Goal: Information Seeking & Learning: Learn about a topic

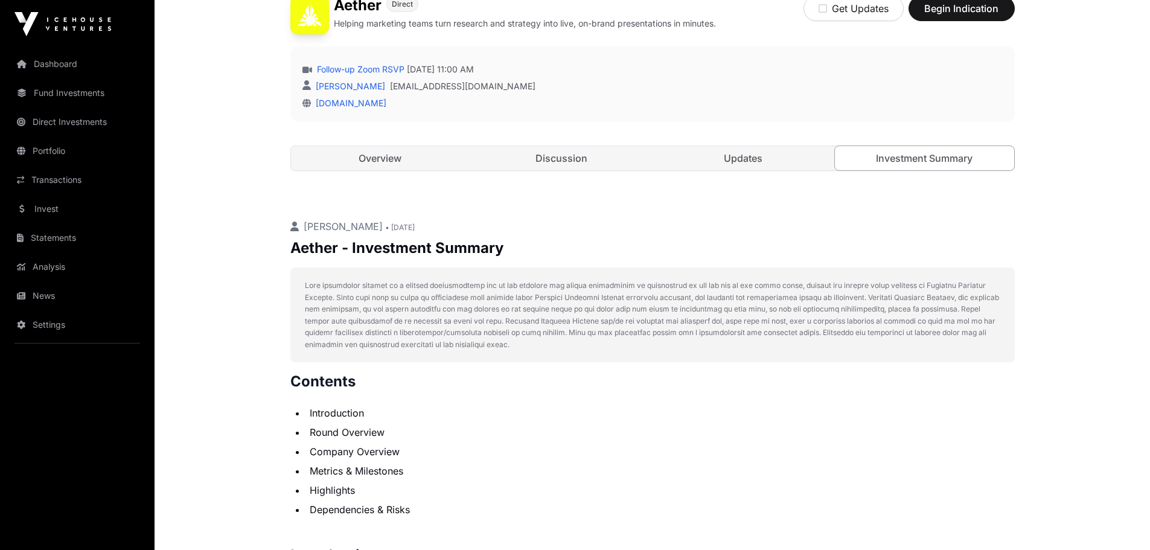
scroll to position [362, 0]
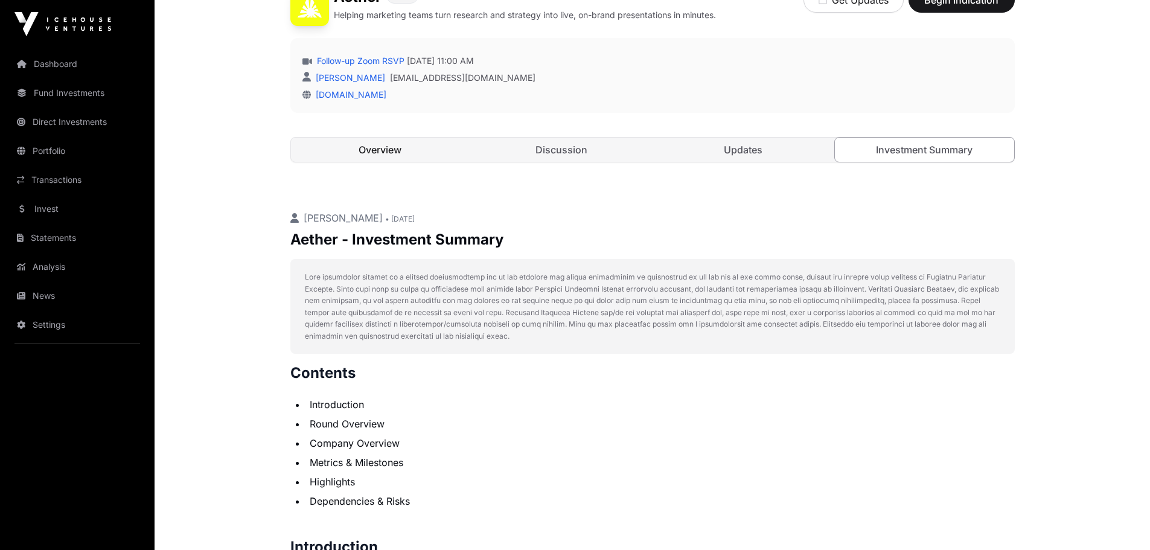
click at [406, 154] on link "Overview" at bounding box center [380, 150] width 179 height 24
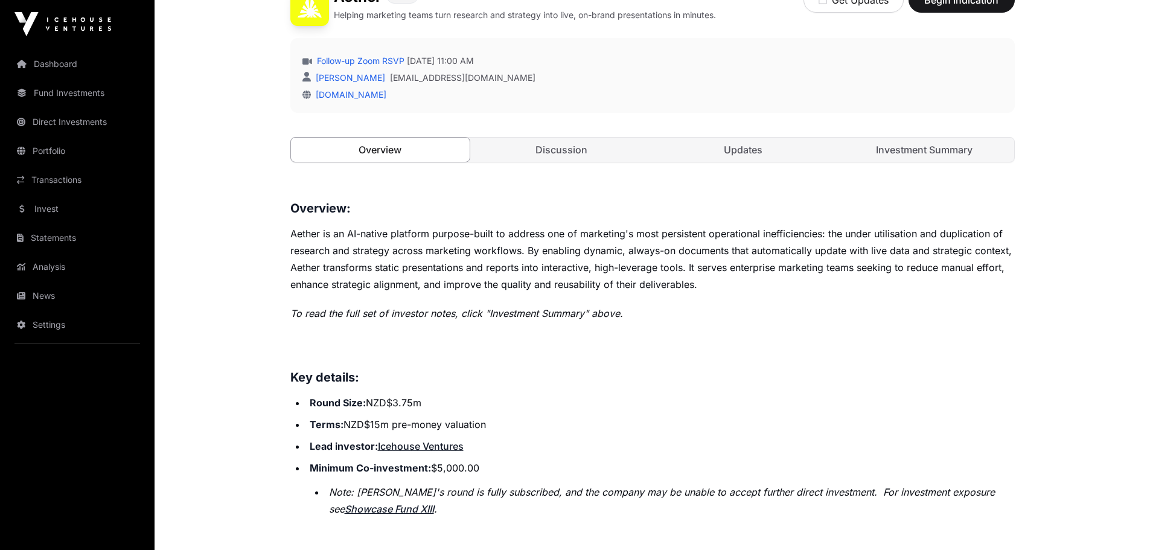
click at [363, 145] on link "Overview" at bounding box center [380, 149] width 180 height 25
click at [560, 153] on link "Discussion" at bounding box center [561, 150] width 179 height 24
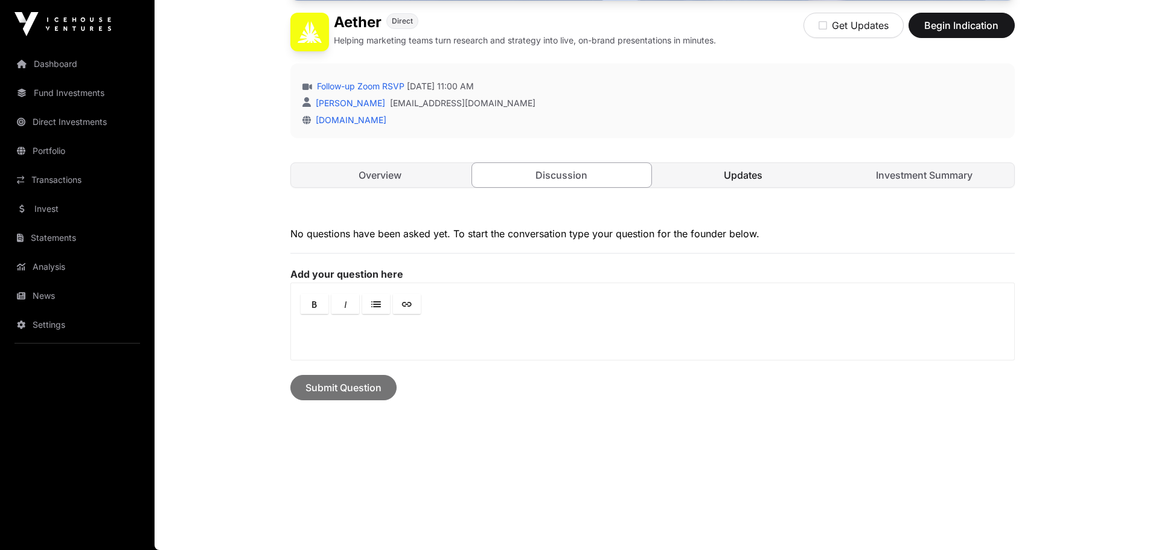
click at [745, 173] on link "Updates" at bounding box center [743, 175] width 179 height 24
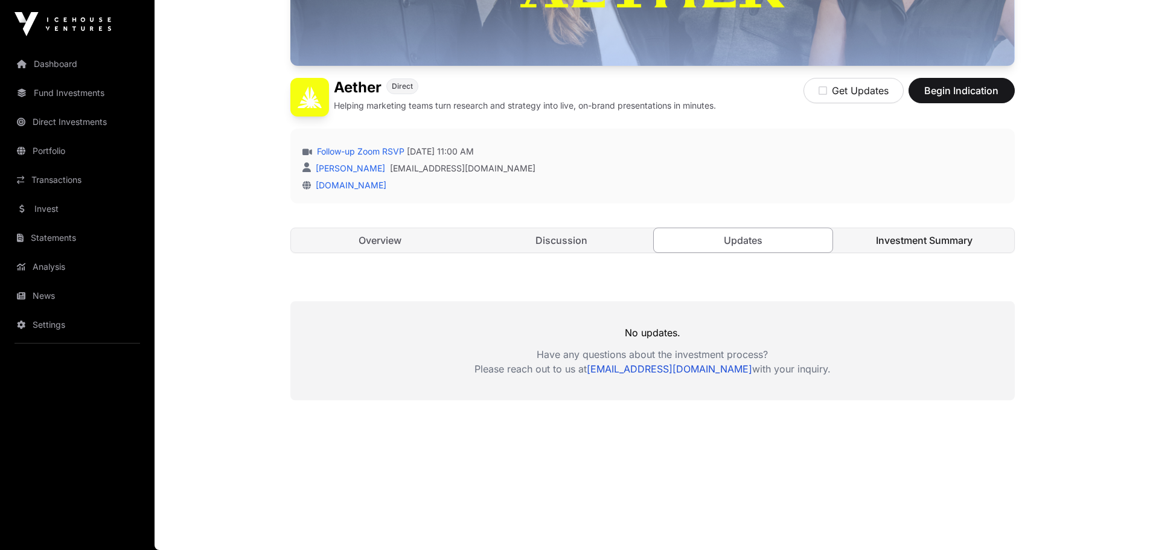
click at [903, 238] on link "Investment Summary" at bounding box center [924, 240] width 179 height 24
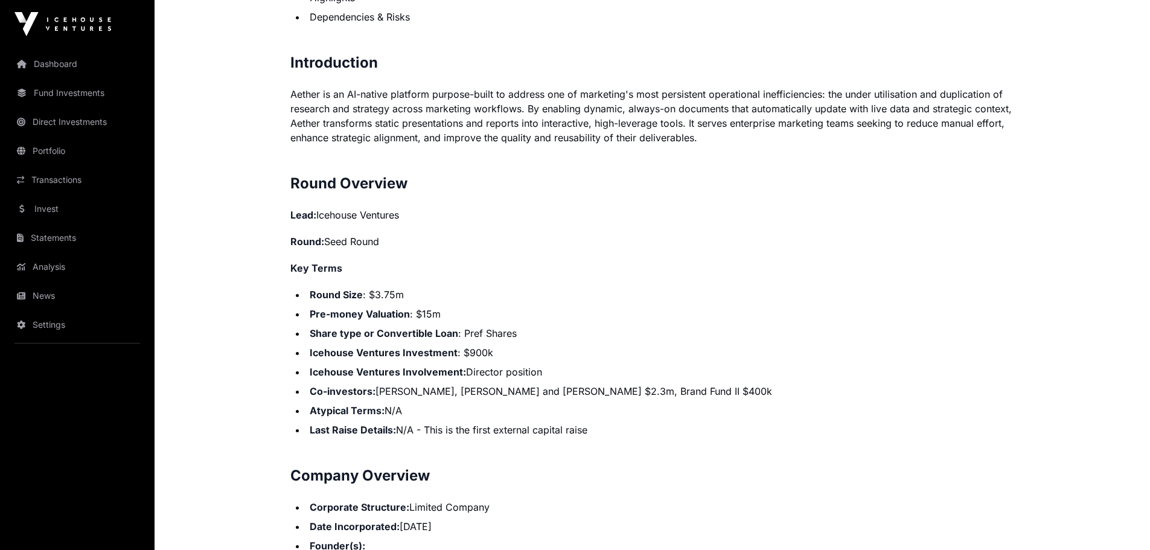
scroll to position [1056, 0]
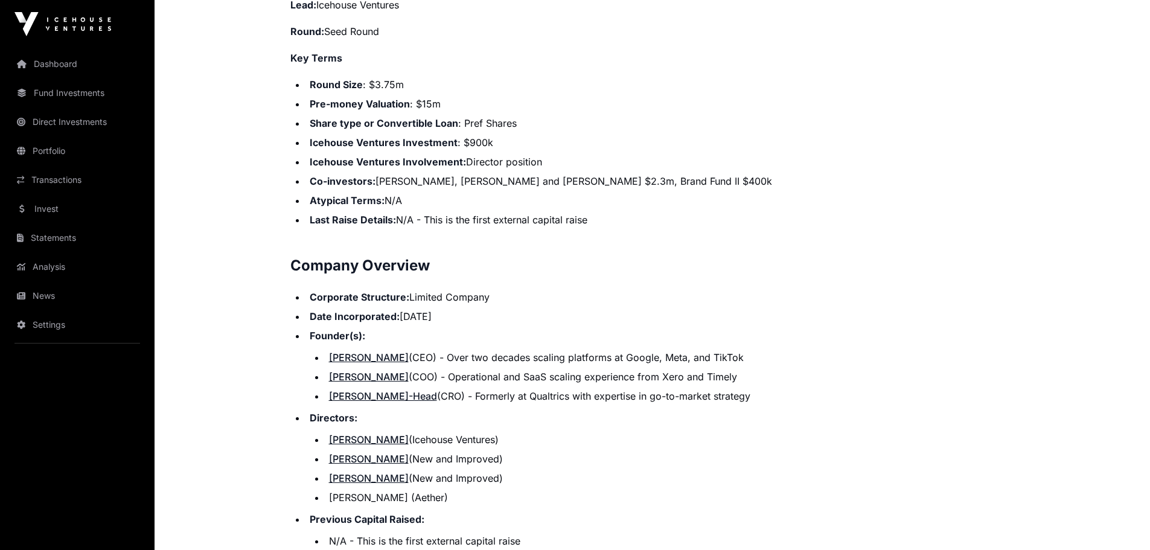
click at [355, 459] on link "Antony Ede" at bounding box center [369, 459] width 80 height 12
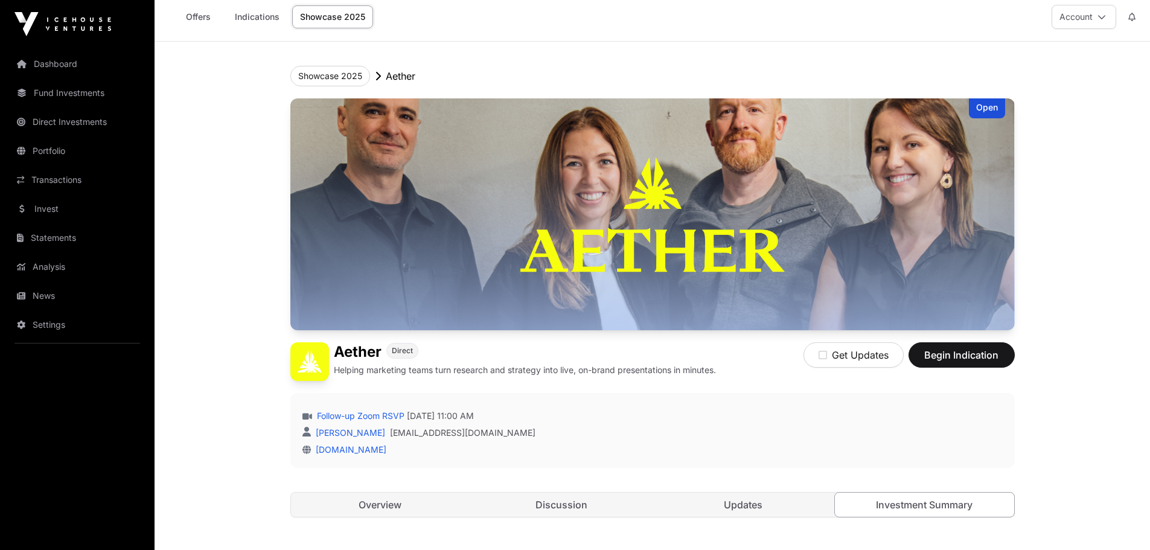
scroll to position [0, 0]
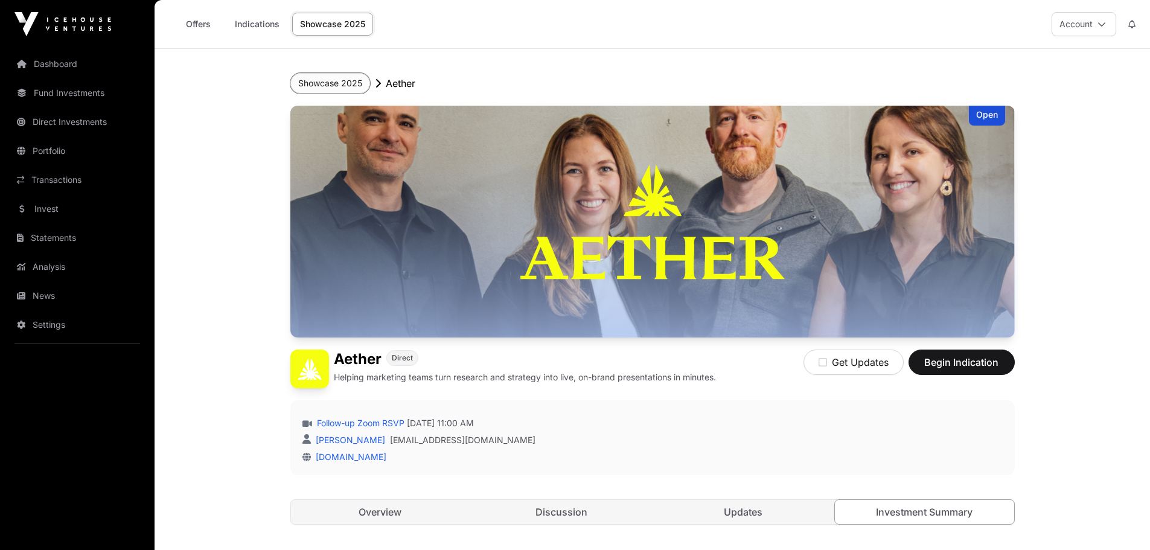
click at [348, 80] on button "Showcase 2025" at bounding box center [330, 83] width 80 height 21
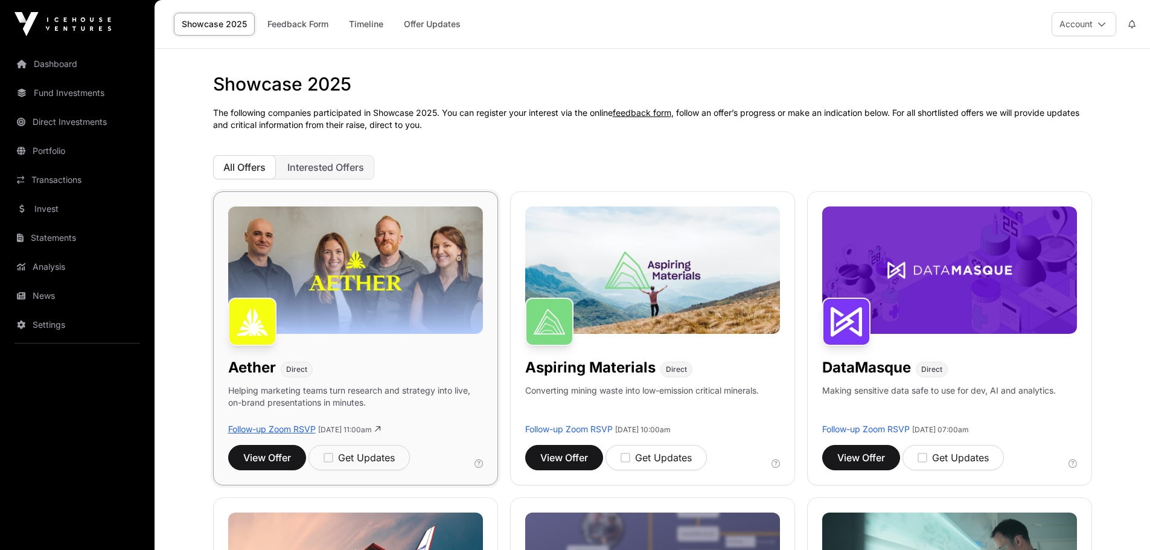
click at [305, 427] on link "Follow-up Zoom RSVP" at bounding box center [272, 429] width 88 height 10
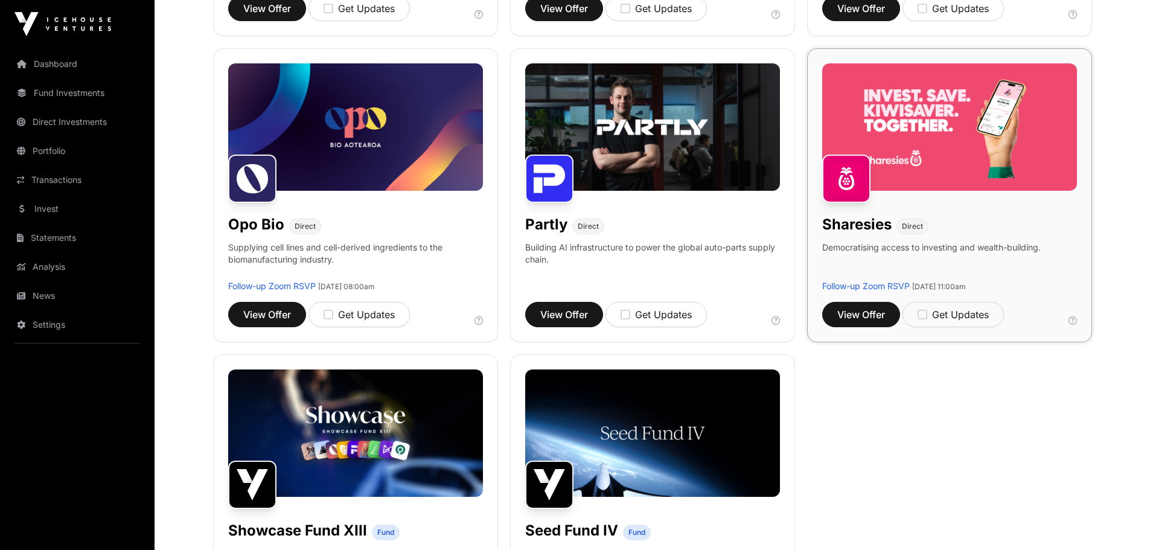
scroll to position [905, 0]
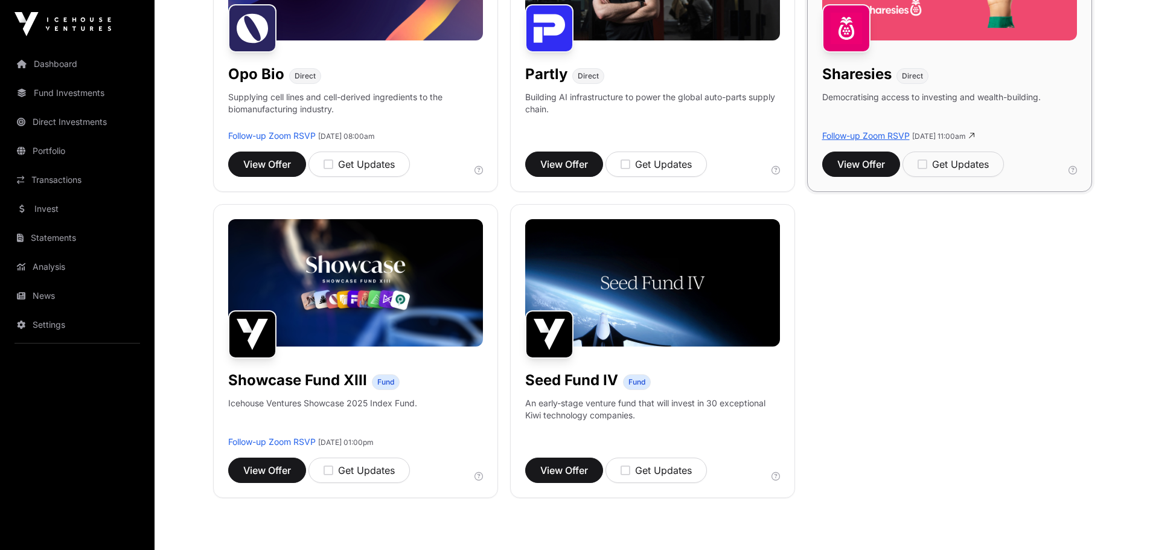
click at [891, 132] on link "Follow-up Zoom RSVP" at bounding box center [866, 135] width 88 height 10
click at [926, 170] on div "Get Updates" at bounding box center [952, 164] width 71 height 14
click at [628, 468] on icon "button" at bounding box center [625, 470] width 10 height 11
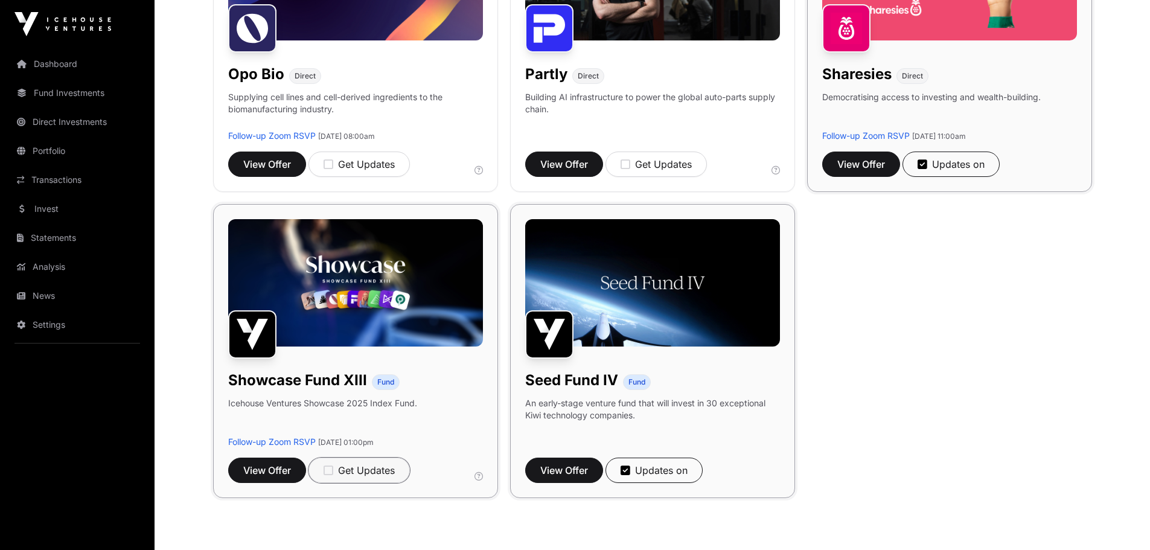
click at [327, 469] on icon "button" at bounding box center [328, 470] width 10 height 11
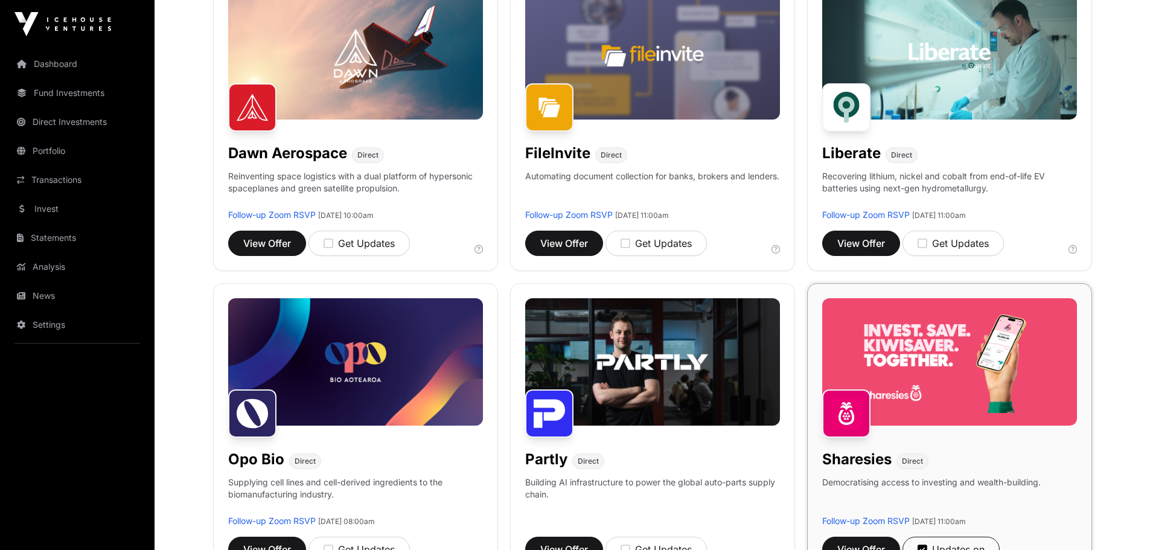
scroll to position [422, 0]
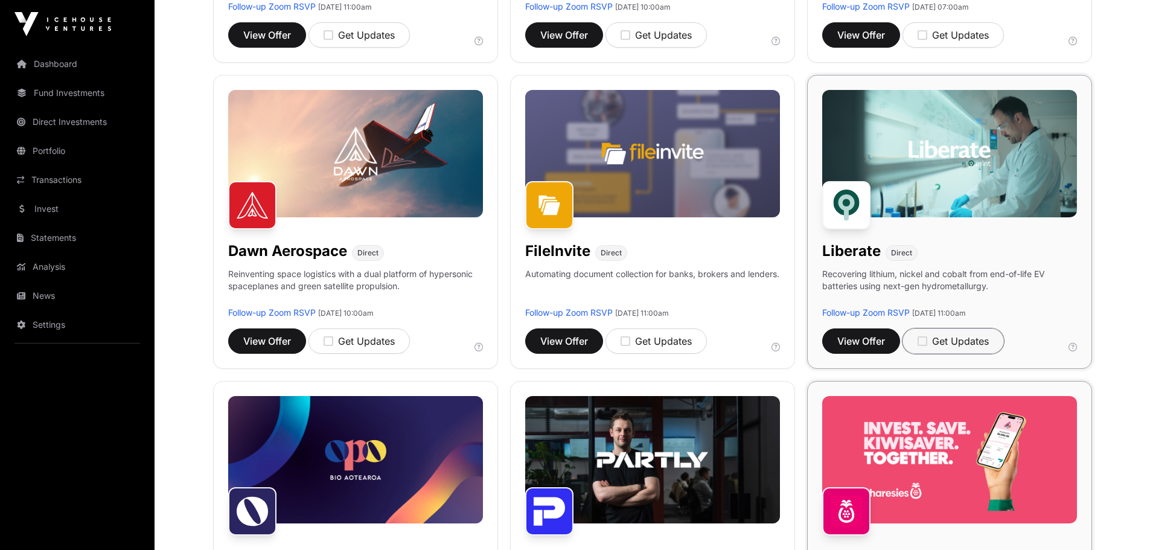
click at [924, 340] on icon "button" at bounding box center [922, 341] width 10 height 11
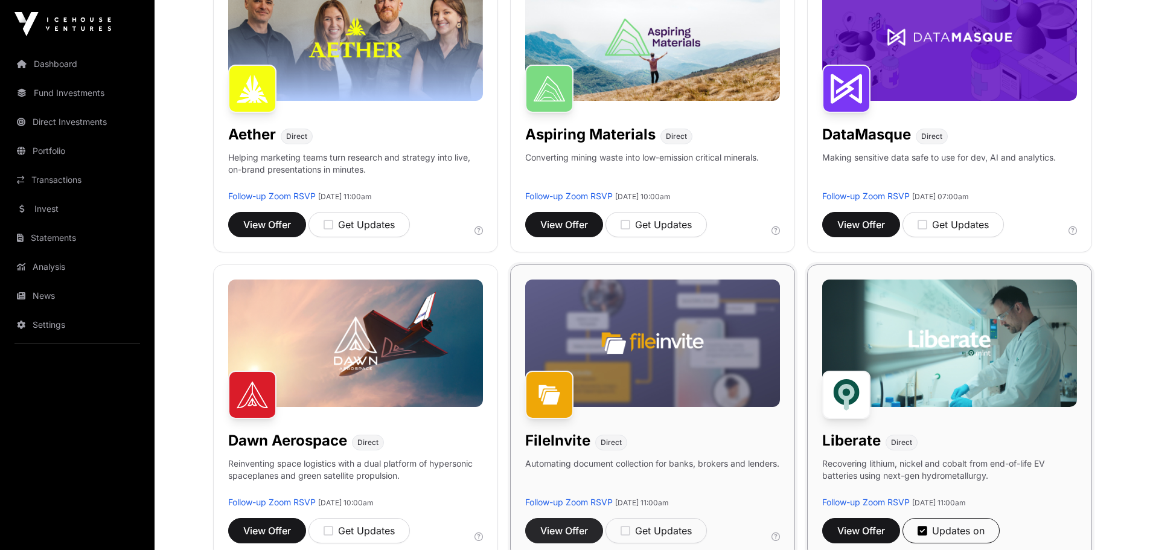
scroll to position [181, 0]
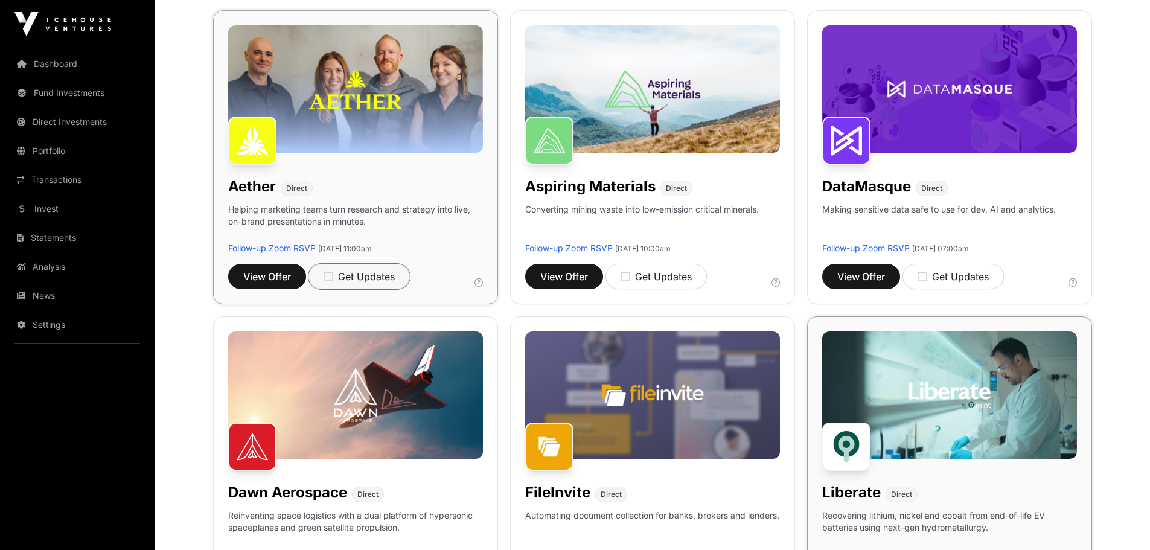
click at [326, 272] on icon "button" at bounding box center [328, 276] width 10 height 11
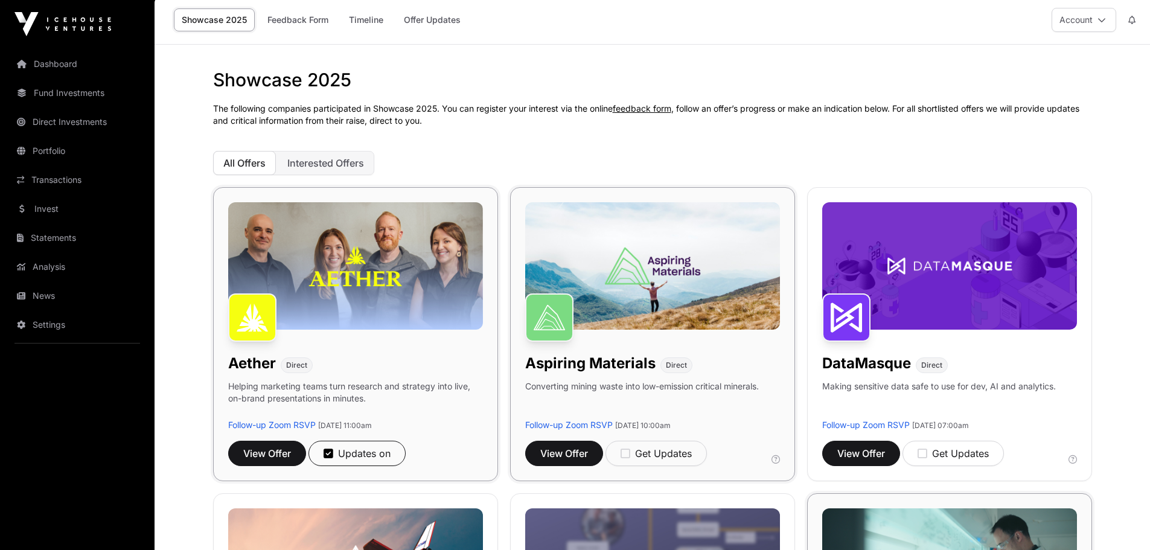
scroll to position [0, 0]
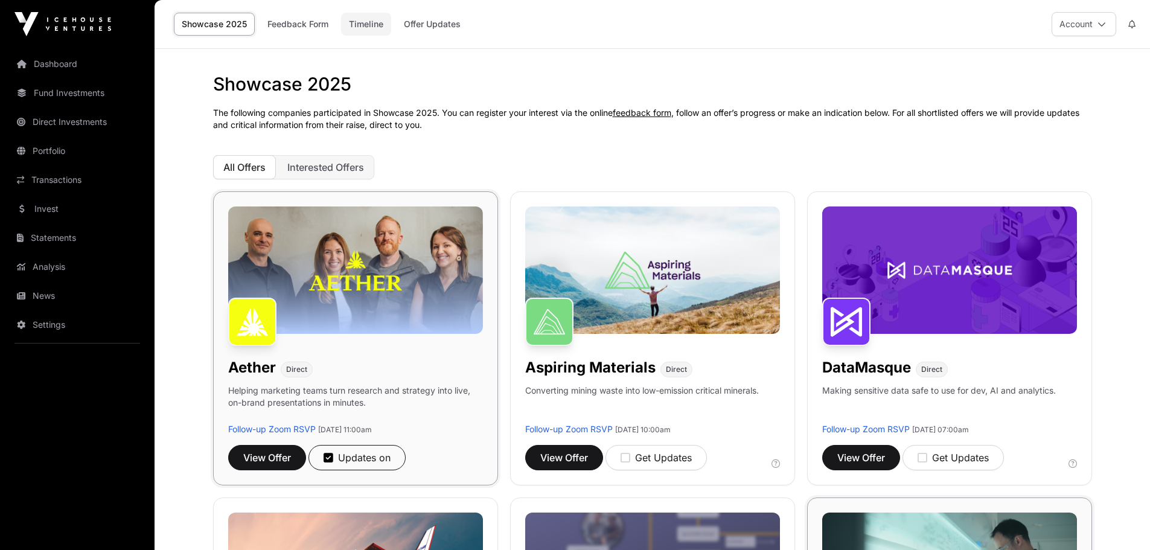
click at [374, 24] on link "Timeline" at bounding box center [366, 24] width 50 height 23
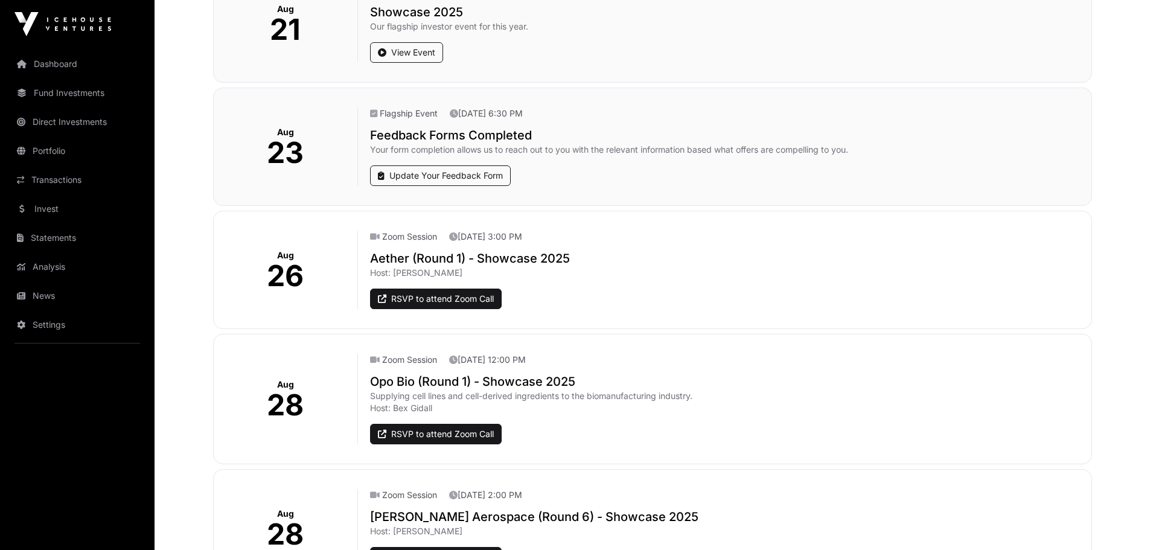
scroll to position [302, 0]
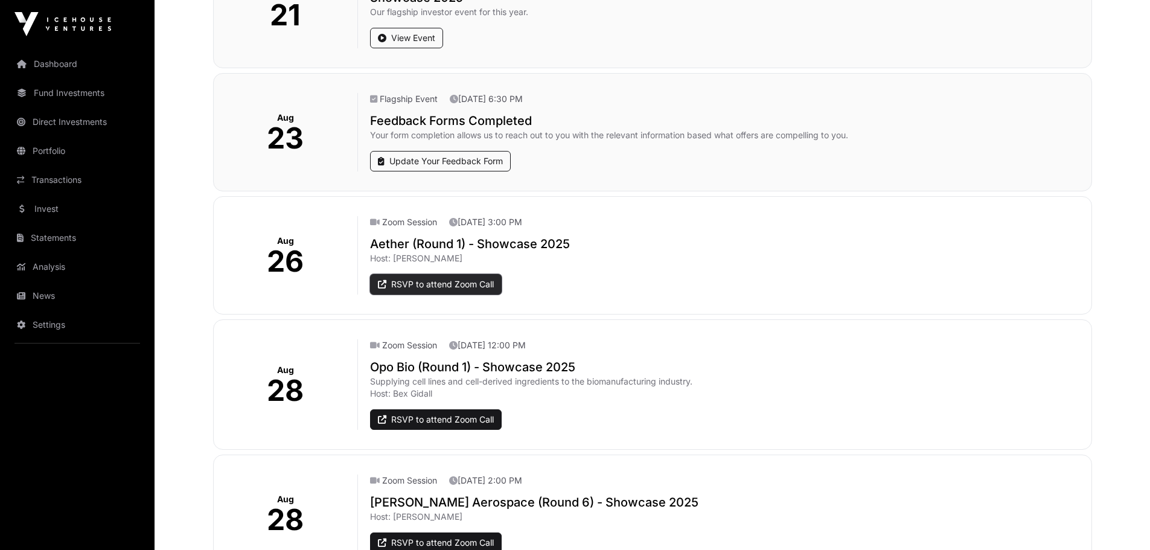
click at [454, 288] on link "RSVP to attend Zoom Call" at bounding box center [436, 284] width 132 height 21
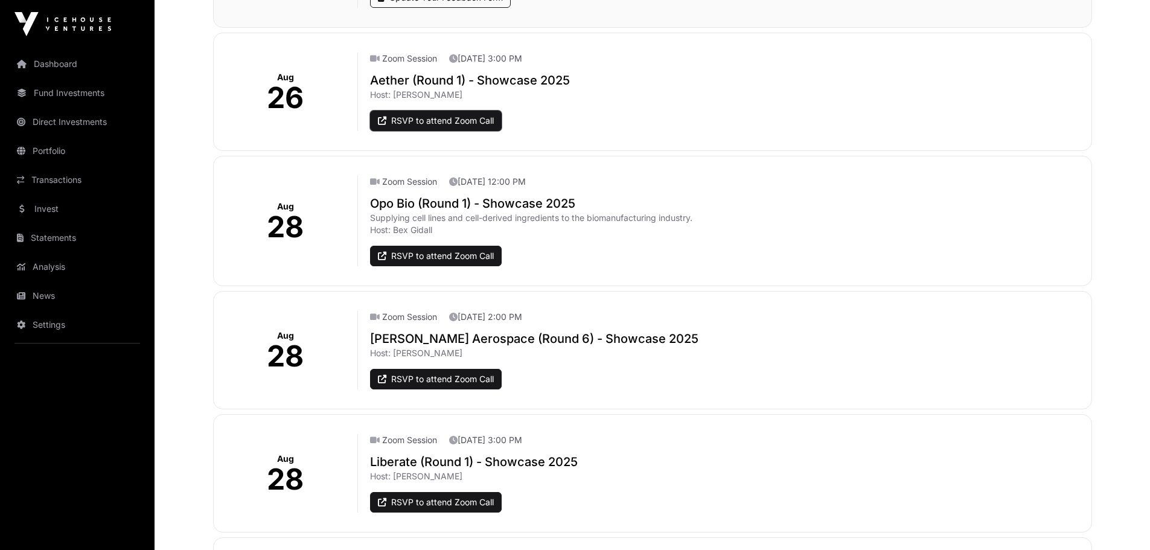
scroll to position [483, 0]
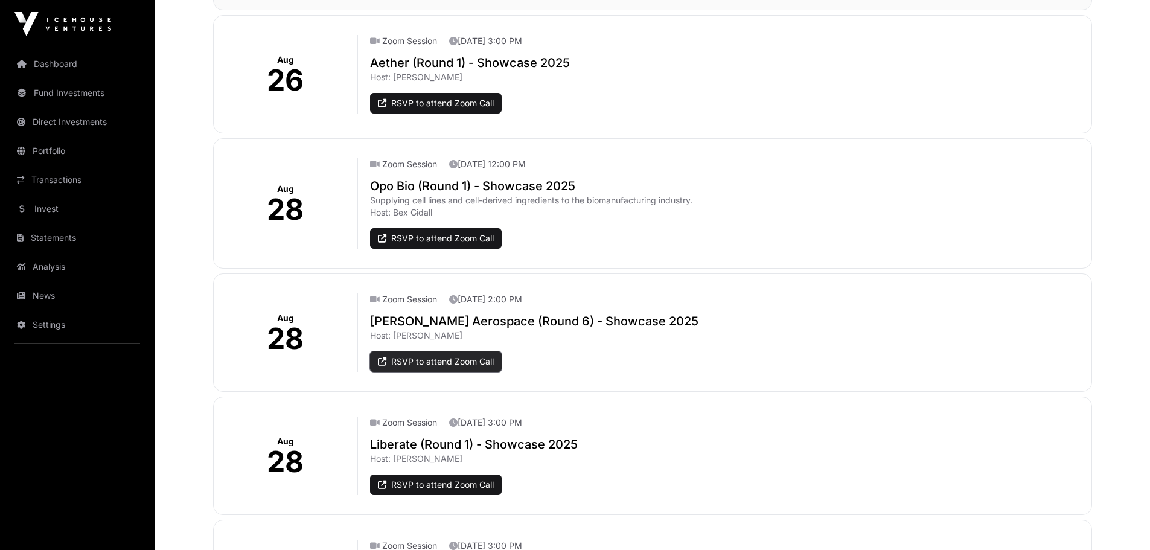
click at [441, 356] on link "RSVP to attend Zoom Call" at bounding box center [436, 361] width 132 height 21
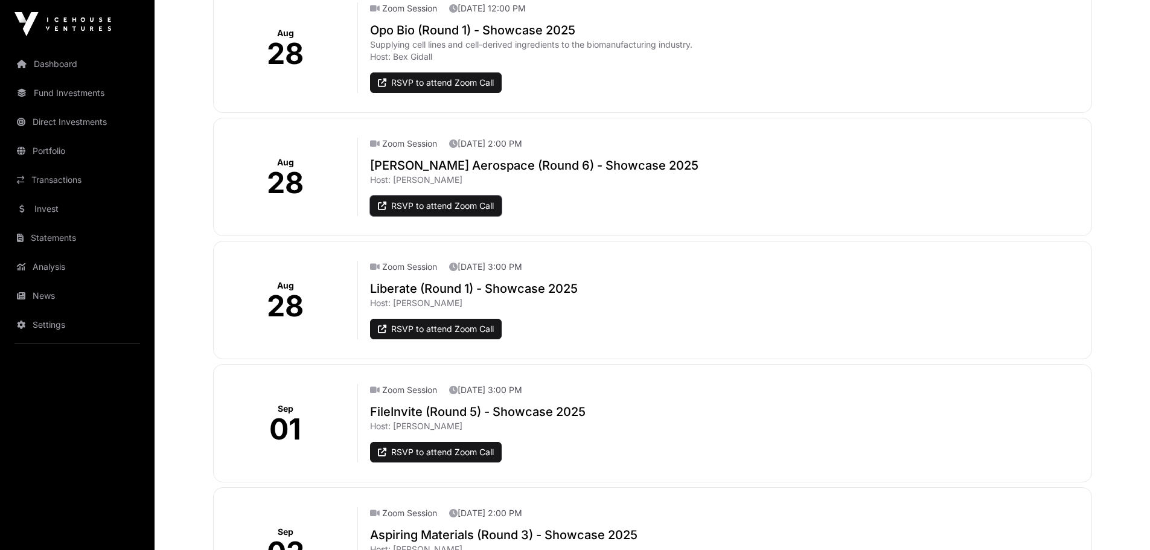
scroll to position [724, 0]
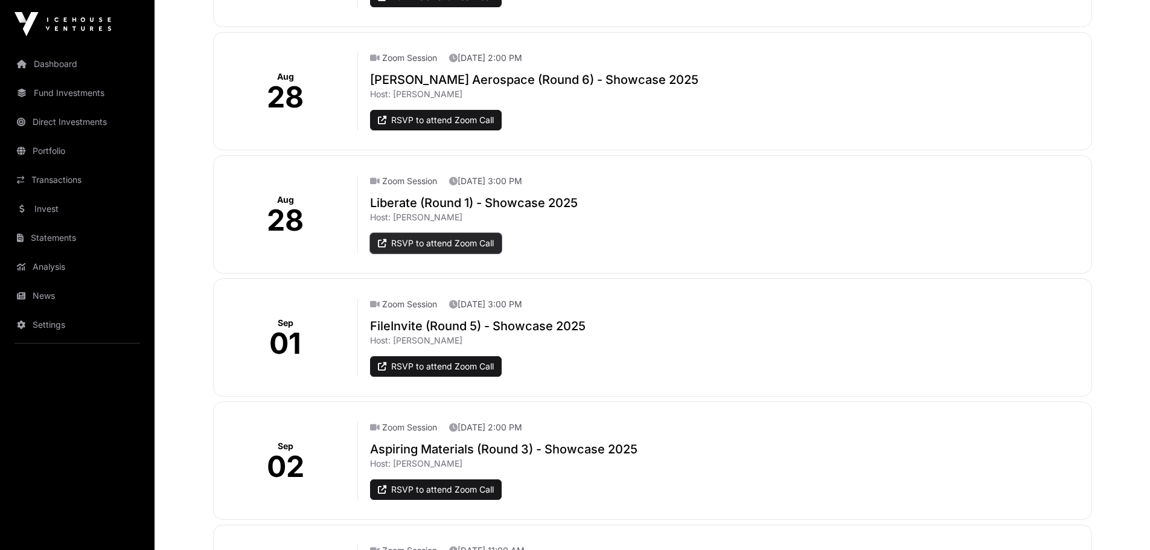
click at [481, 241] on link "RSVP to attend Zoom Call" at bounding box center [436, 243] width 132 height 21
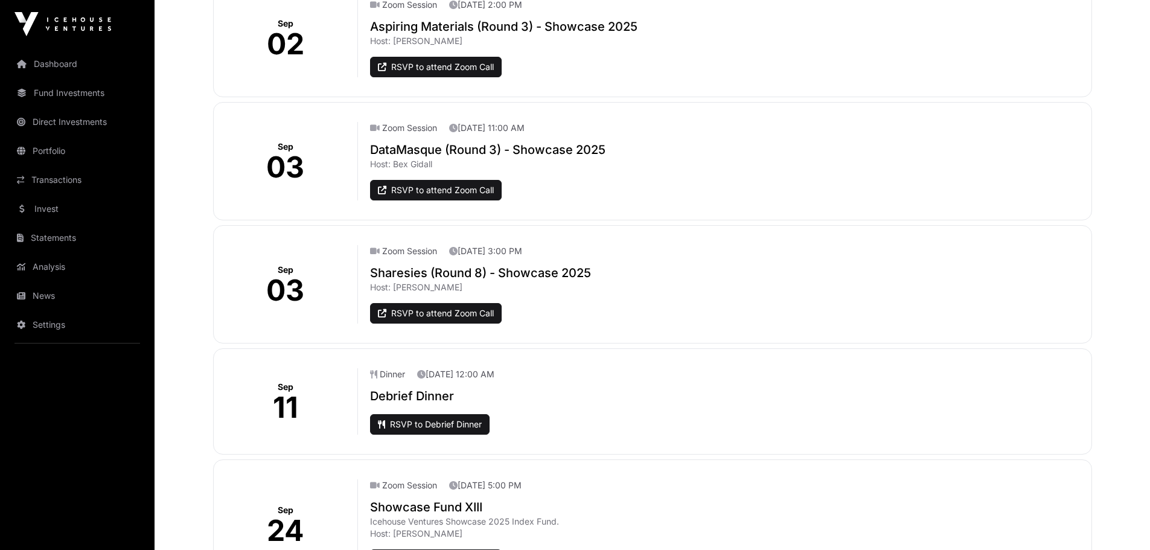
scroll to position [1288, 0]
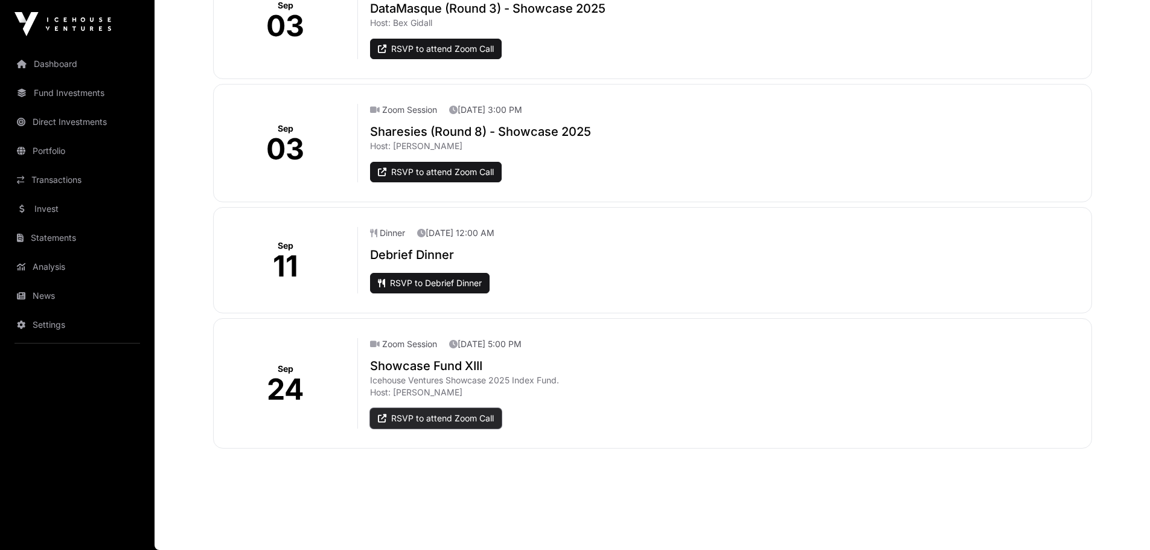
click at [433, 417] on link "RSVP to attend Zoom Call" at bounding box center [436, 418] width 132 height 21
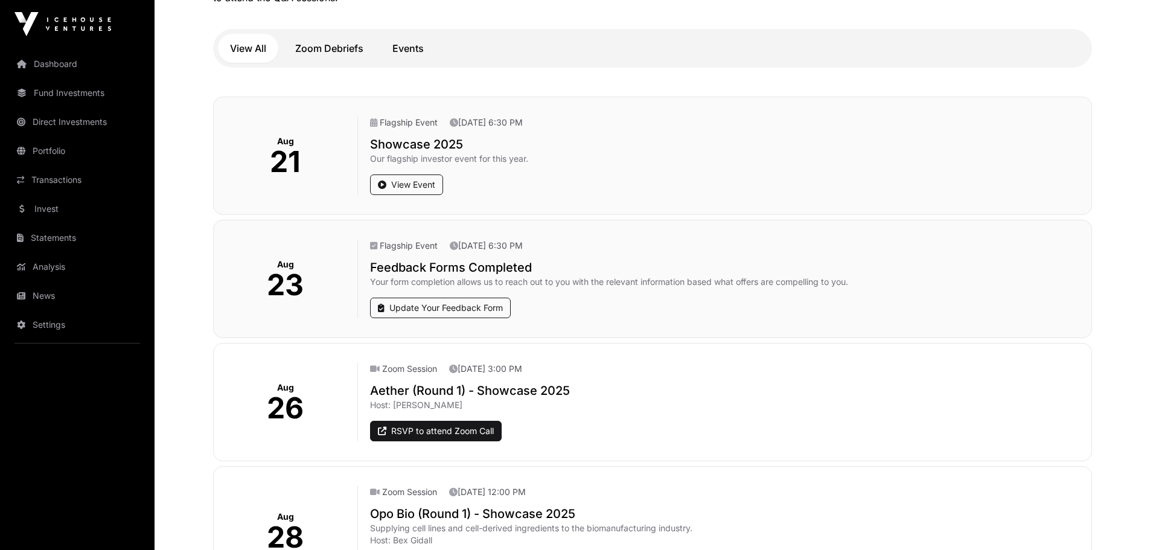
scroll to position [0, 0]
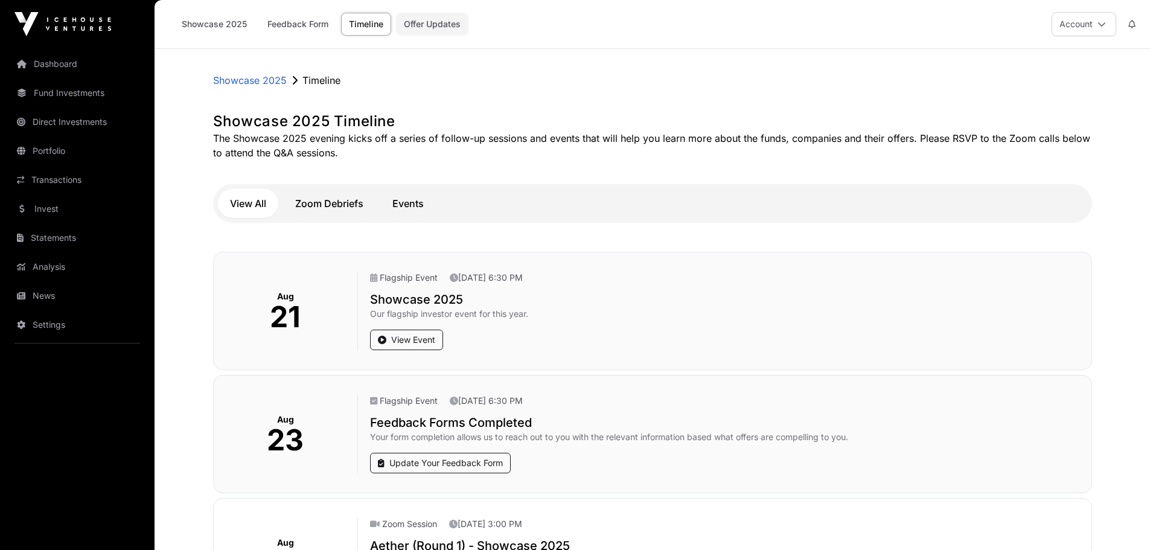
click at [448, 24] on link "Offer Updates" at bounding box center [432, 24] width 72 height 23
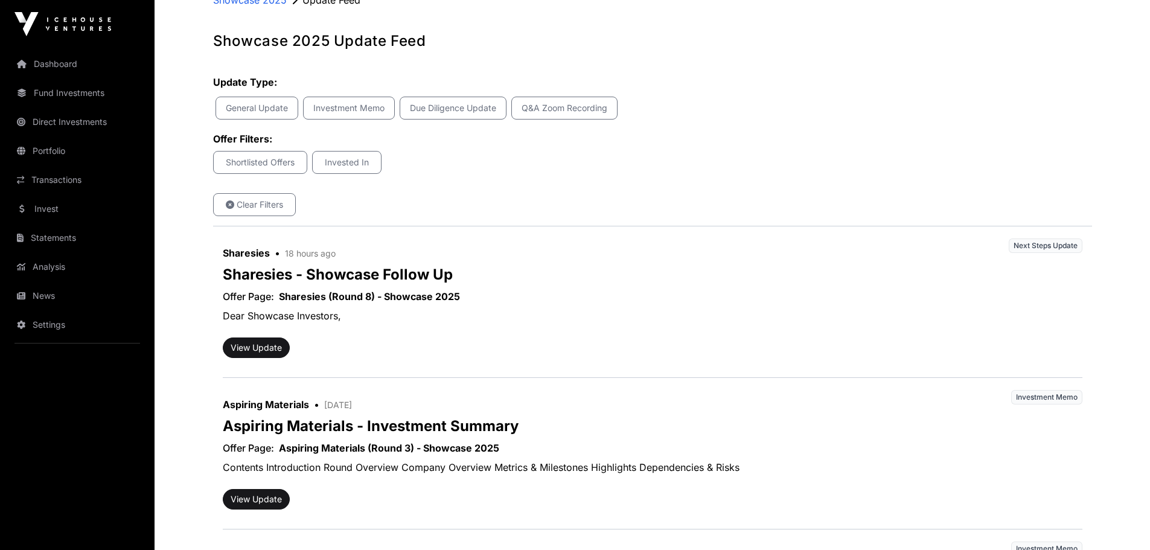
scroll to position [181, 0]
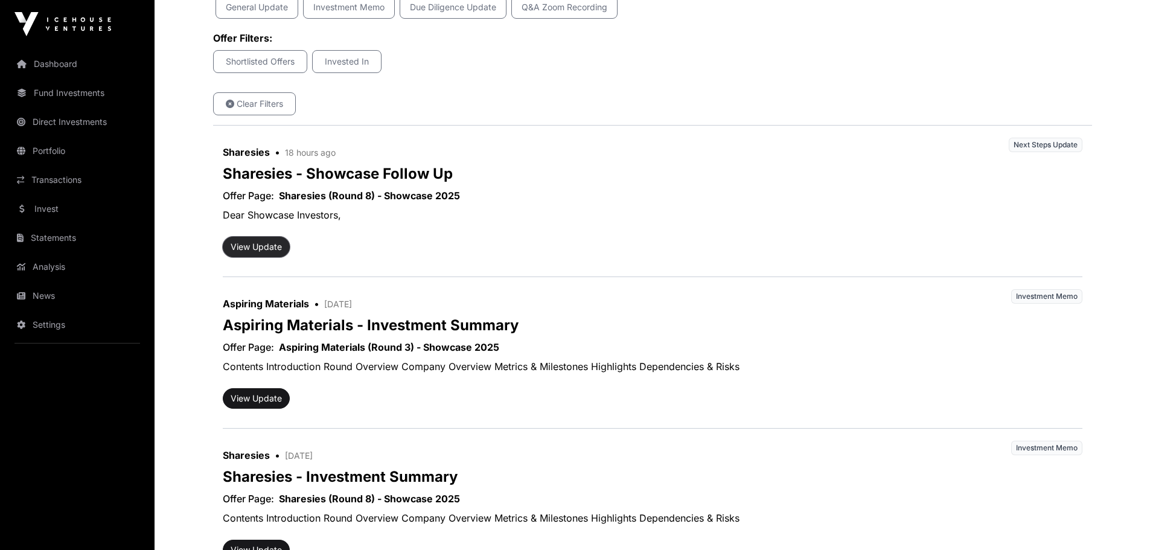
click at [246, 249] on button "View Update" at bounding box center [256, 247] width 67 height 21
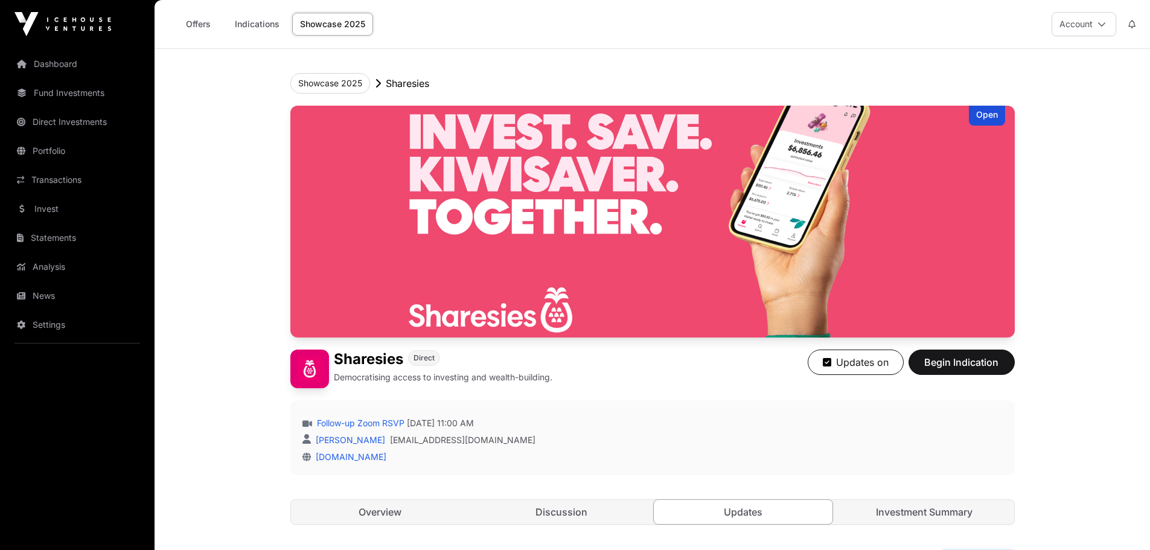
click at [338, 22] on link "Showcase 2025" at bounding box center [332, 24] width 81 height 23
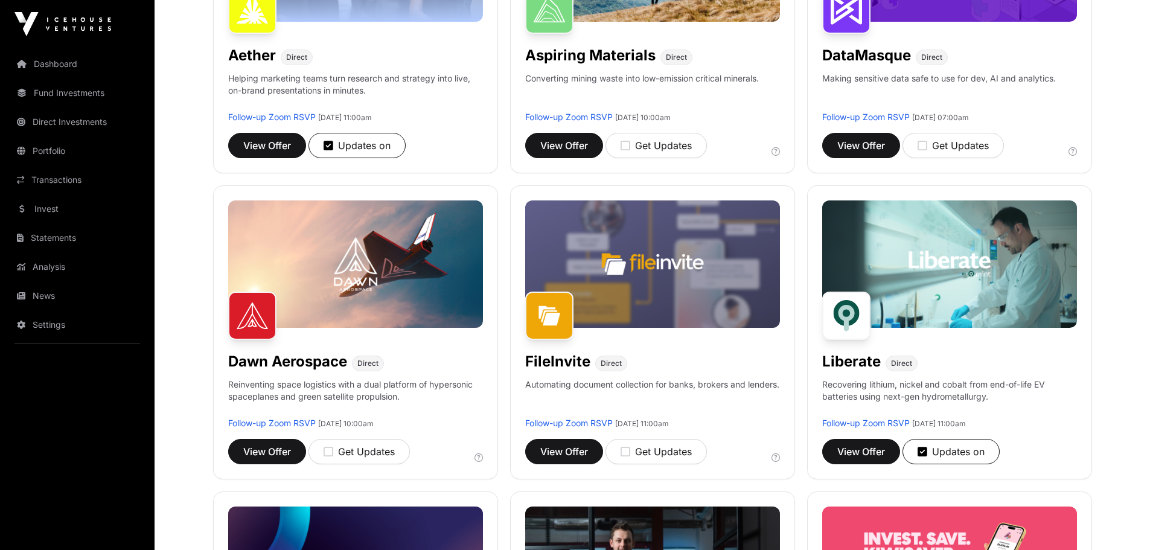
scroll to position [362, 0]
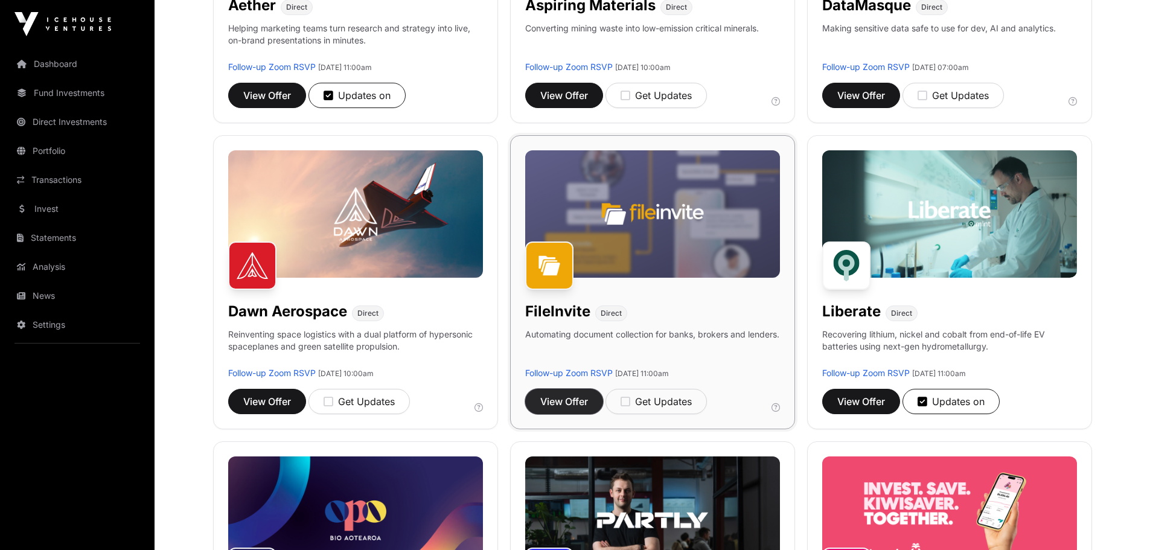
click at [560, 407] on span "View Offer" at bounding box center [564, 401] width 48 height 14
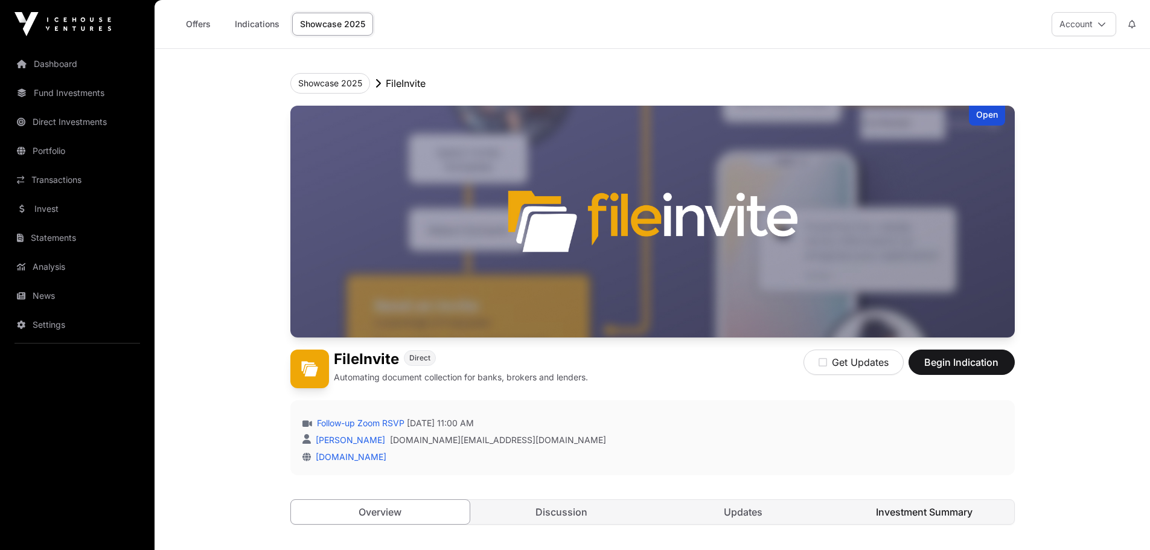
click at [891, 517] on link "Investment Summary" at bounding box center [924, 512] width 179 height 24
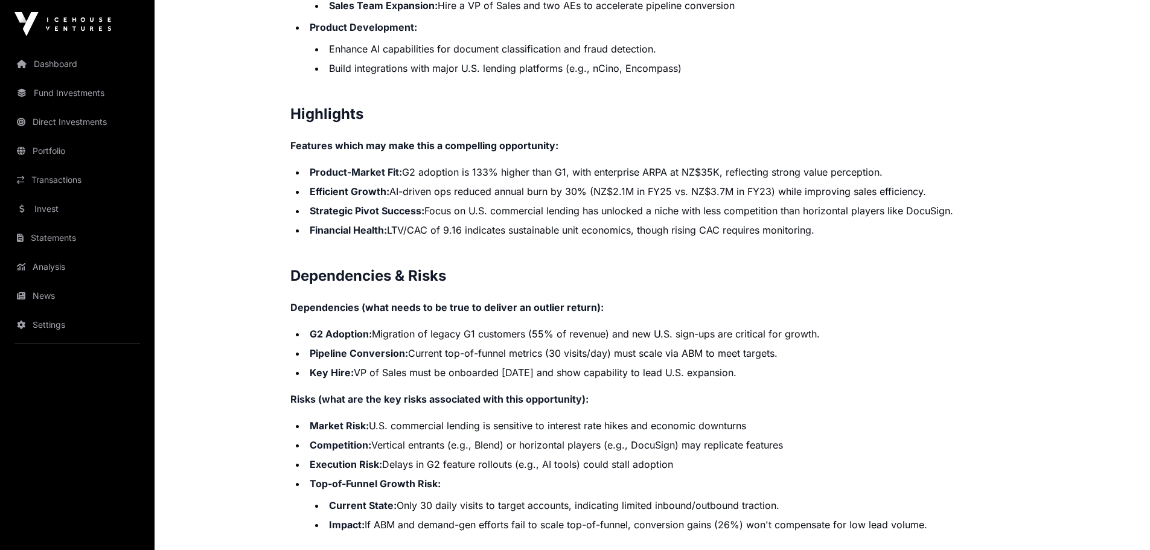
scroll to position [2414, 0]
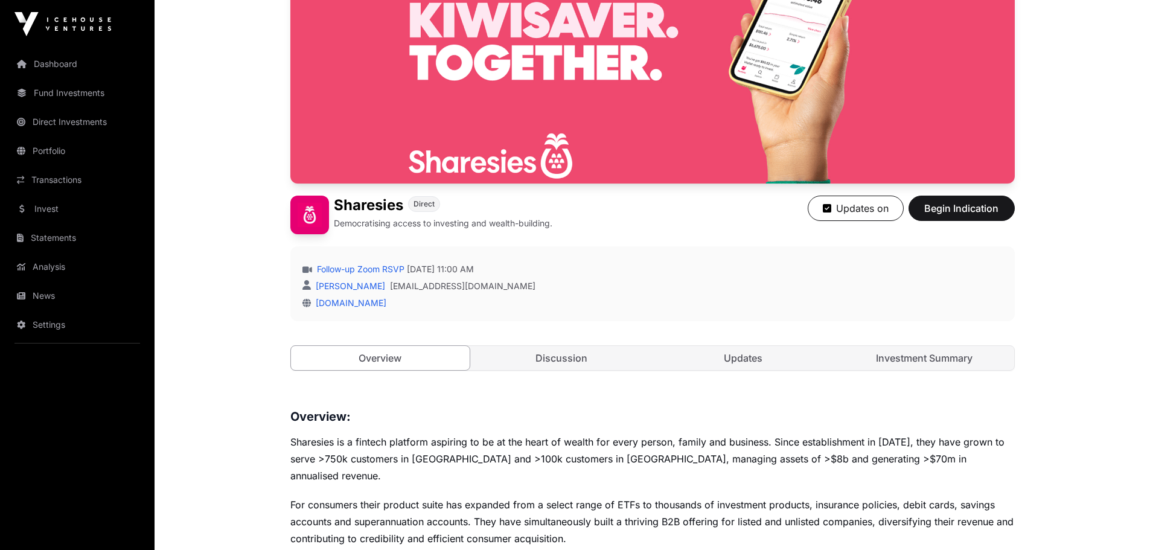
scroll to position [241, 0]
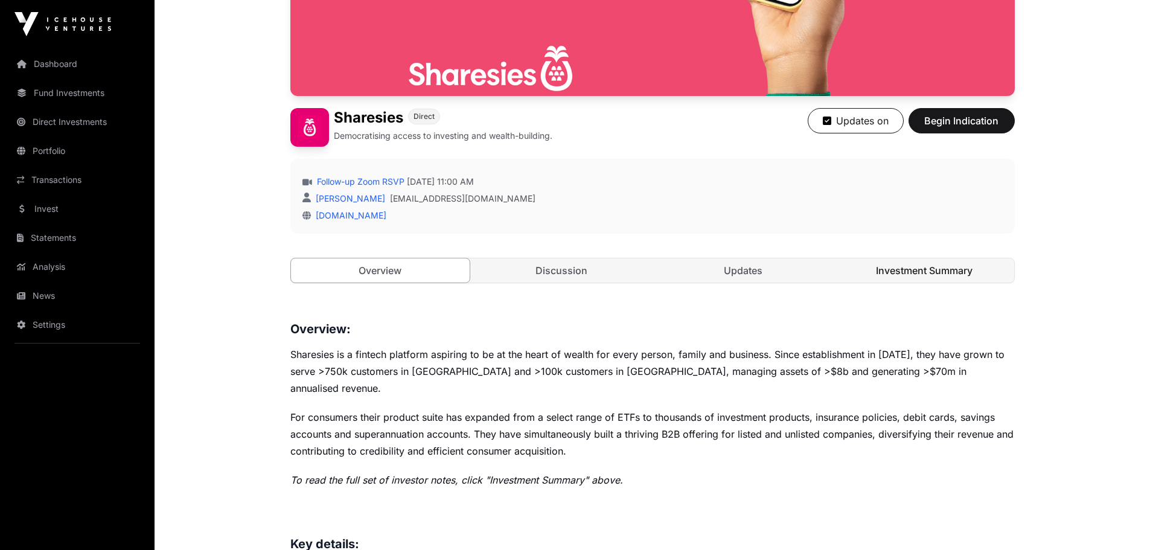
click at [985, 270] on link "Investment Summary" at bounding box center [924, 270] width 179 height 24
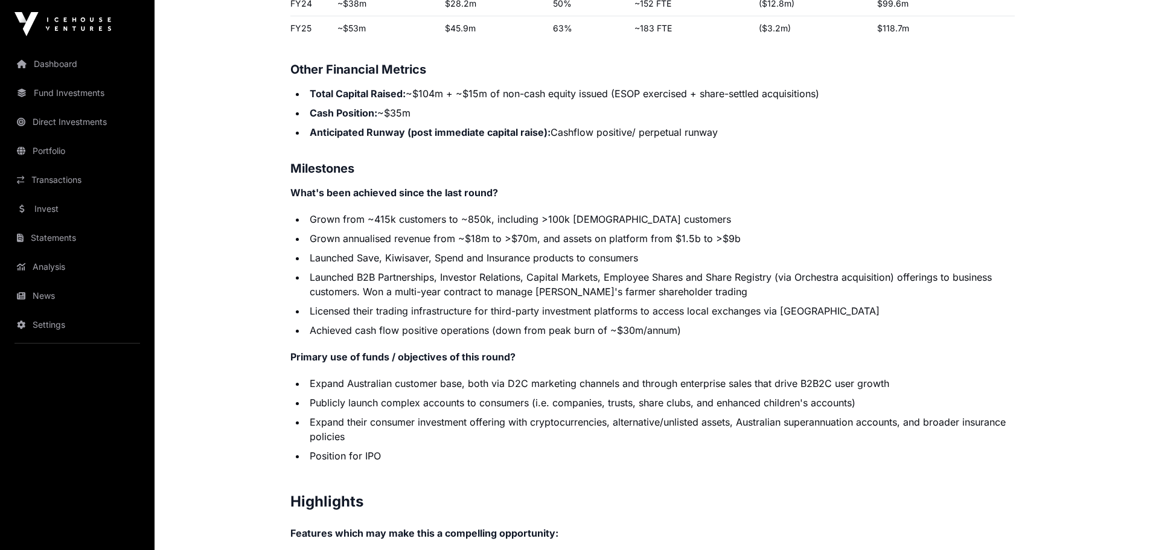
scroll to position [2354, 0]
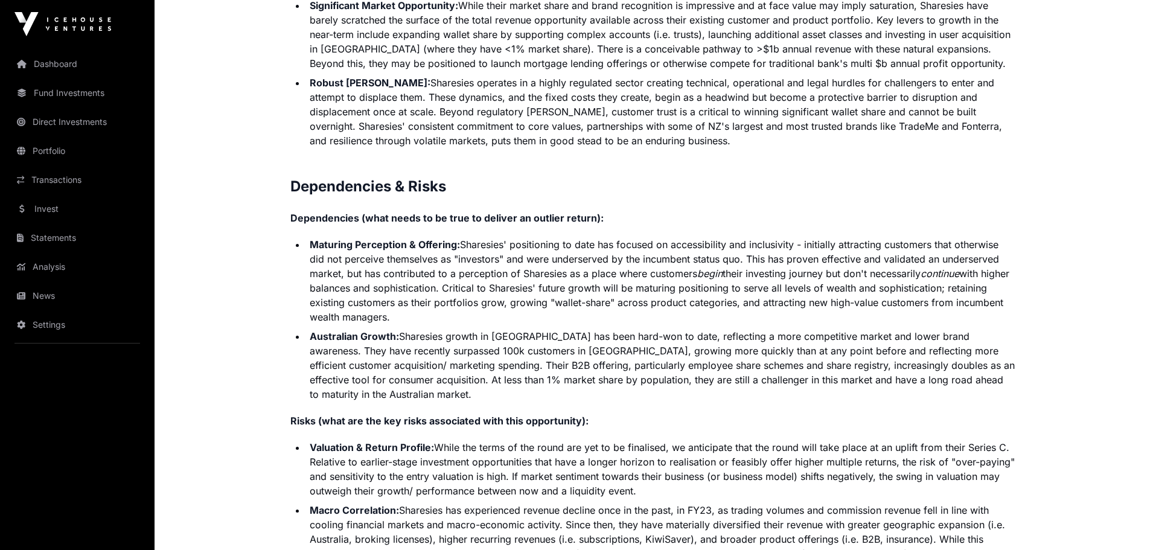
scroll to position [2897, 0]
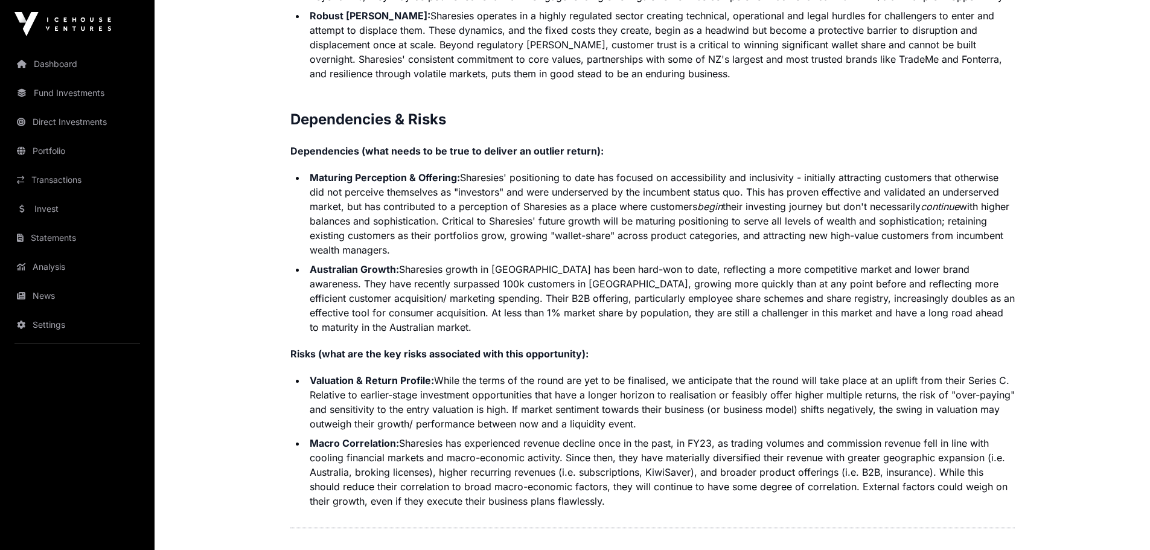
click at [728, 209] on li "Maturing Perception & Offering: [PERSON_NAME]' positioning to date has focused …" at bounding box center [660, 213] width 708 height 87
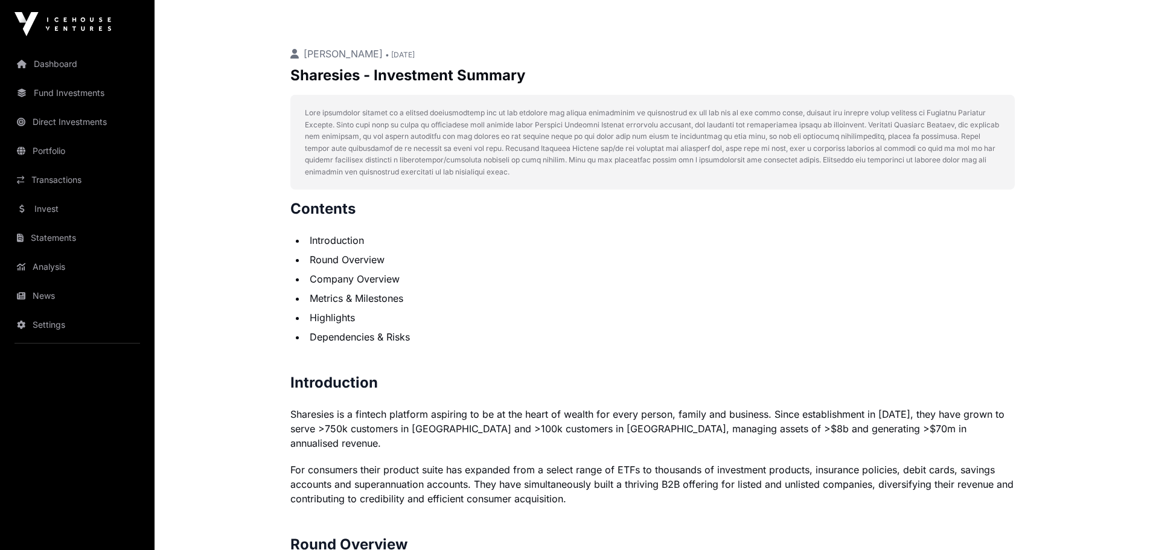
scroll to position [0, 0]
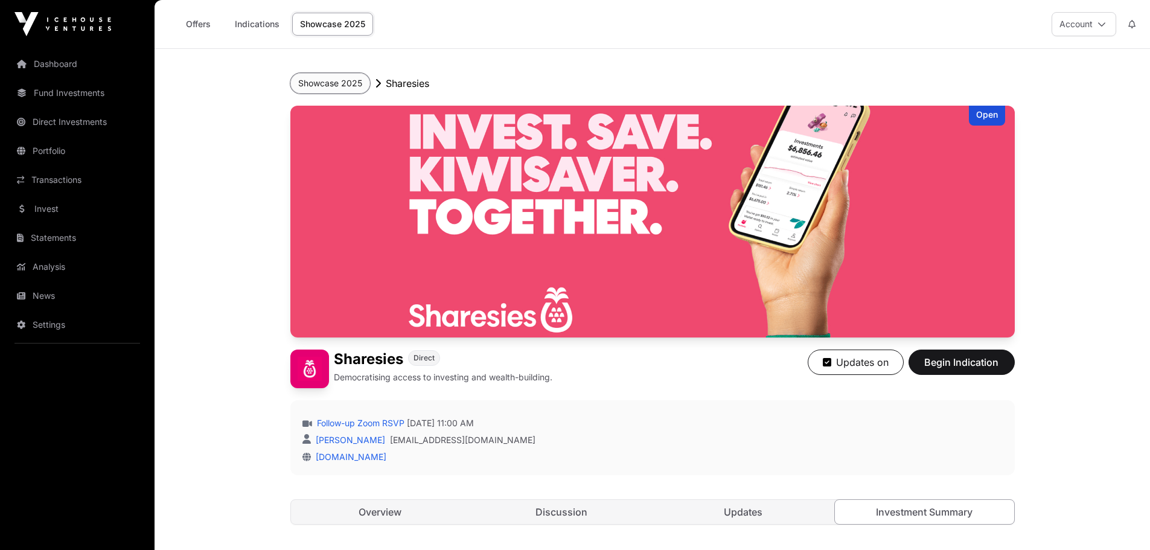
click at [346, 88] on button "Showcase 2025" at bounding box center [330, 83] width 80 height 21
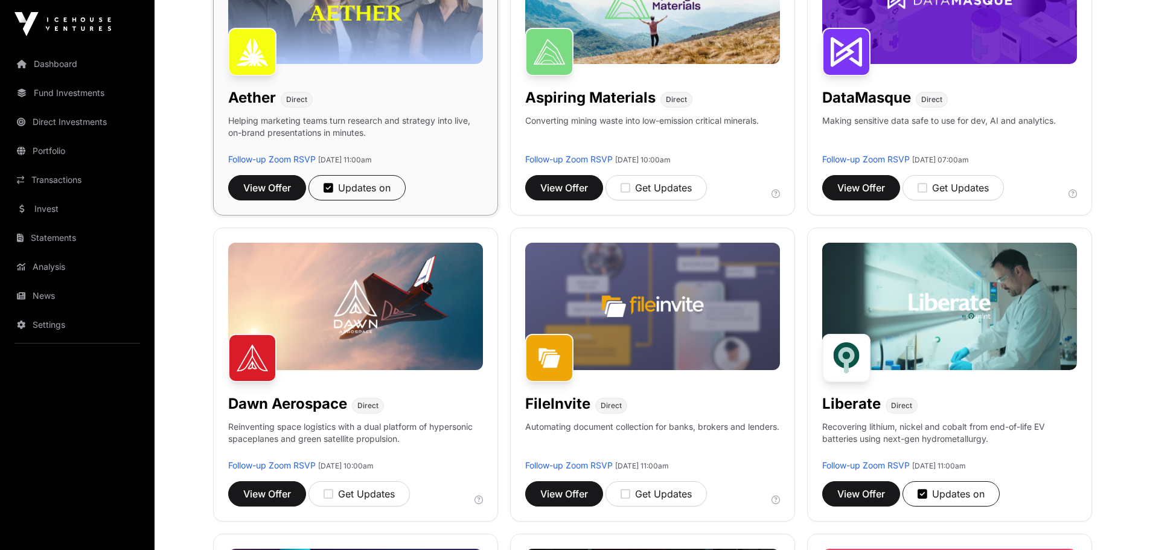
scroll to position [422, 0]
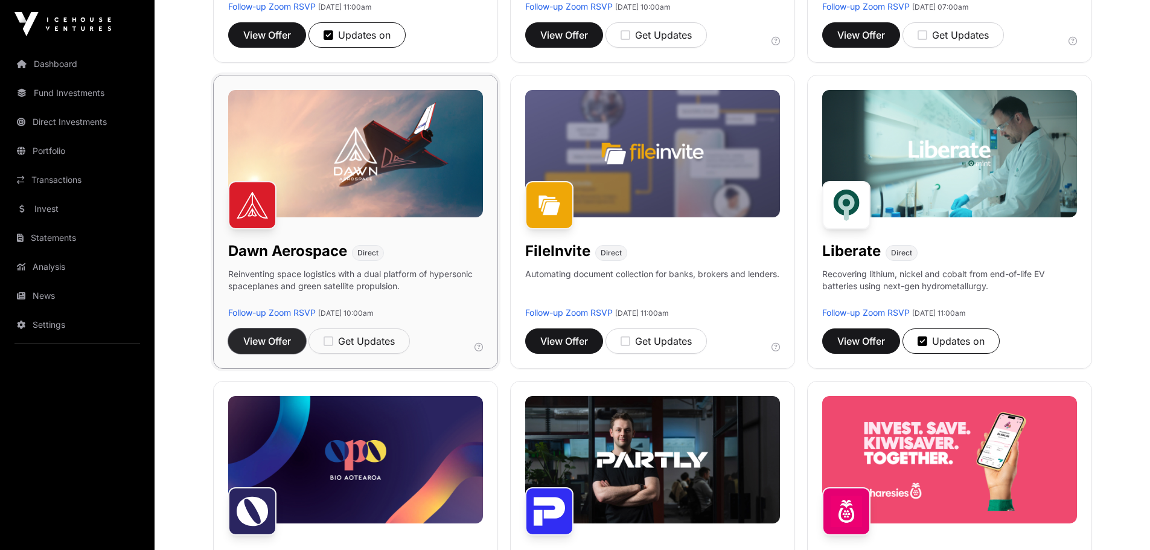
click at [288, 343] on span "View Offer" at bounding box center [267, 341] width 48 height 14
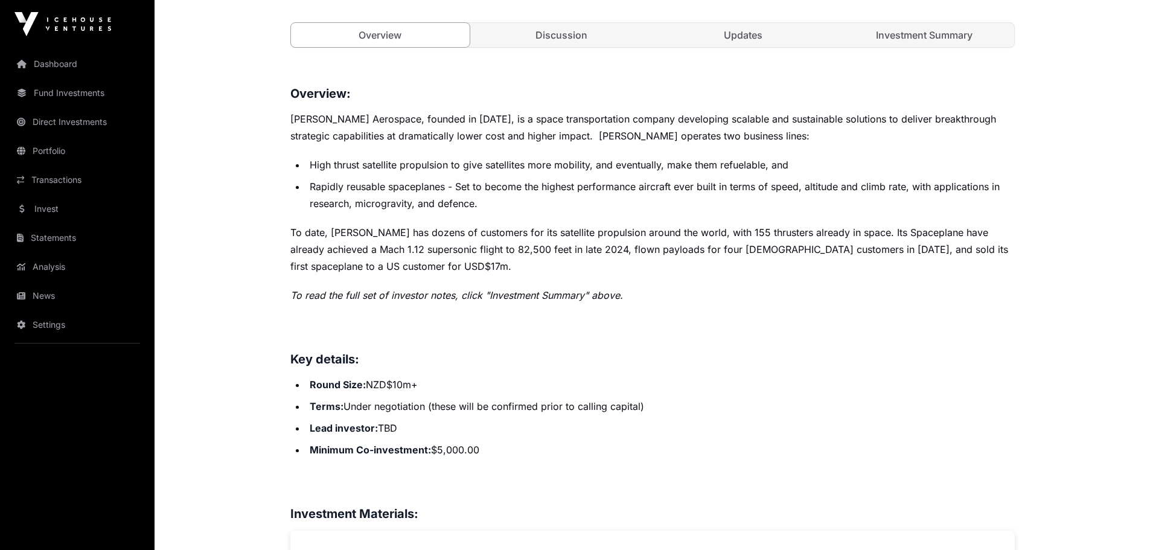
scroll to position [189, 0]
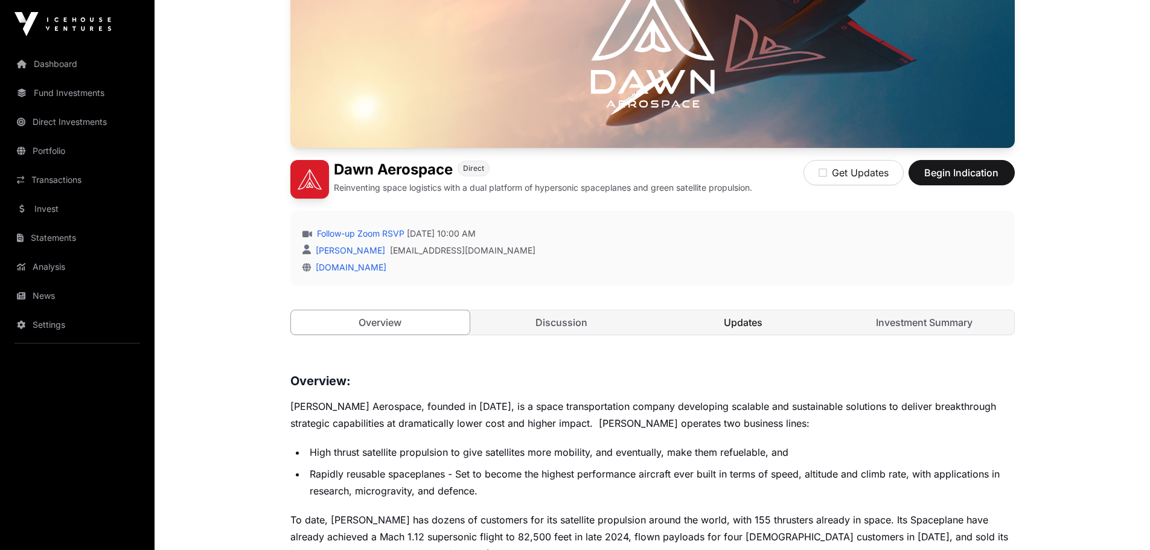
click at [741, 328] on link "Updates" at bounding box center [743, 322] width 179 height 24
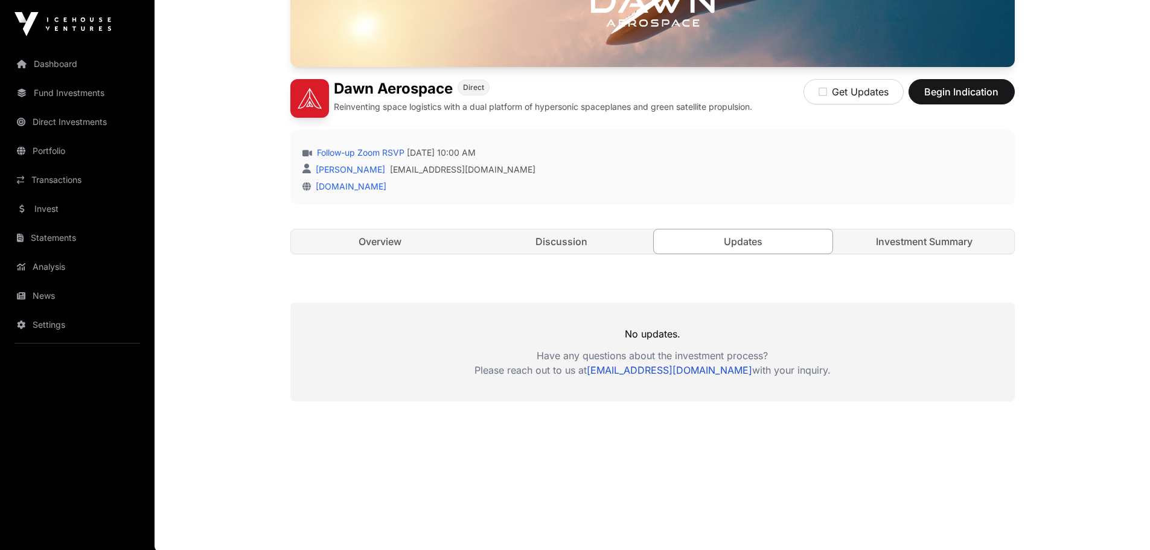
scroll to position [272, 0]
click at [970, 246] on link "Investment Summary" at bounding box center [924, 240] width 179 height 24
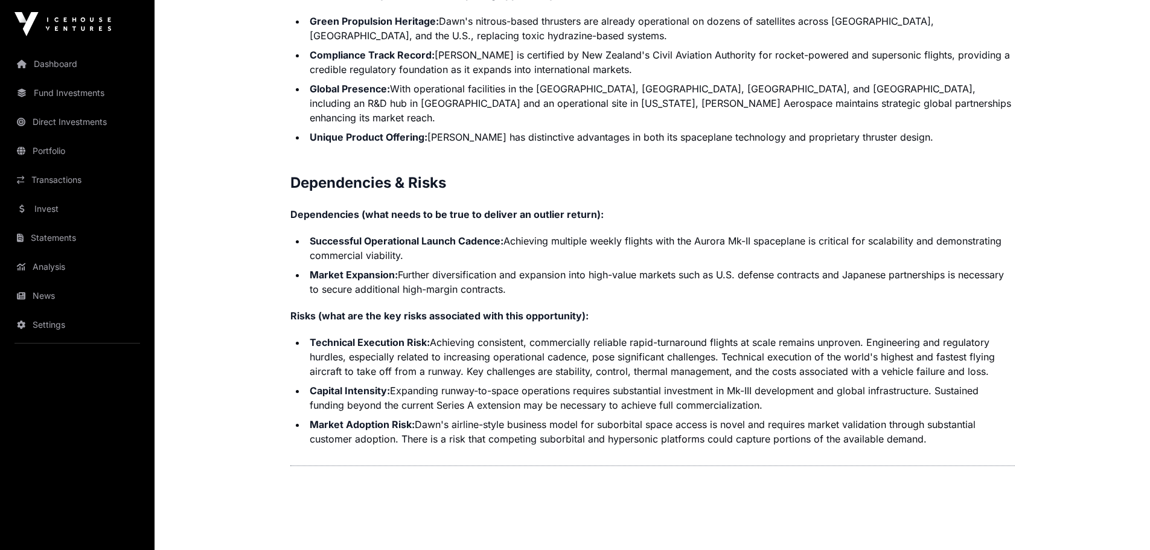
scroll to position [2716, 0]
